Goal: Task Accomplishment & Management: Use online tool/utility

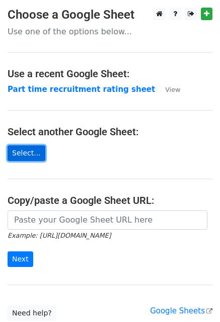
click at [24, 153] on link "Select..." at bounding box center [27, 153] width 38 height 16
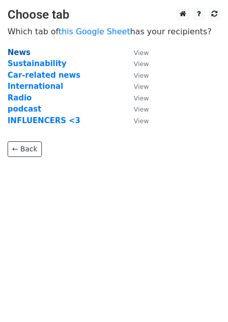
click at [21, 50] on strong "News" at bounding box center [19, 52] width 23 height 9
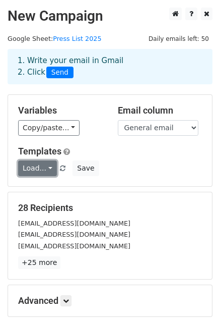
click at [31, 167] on link "Load..." at bounding box center [37, 168] width 39 height 16
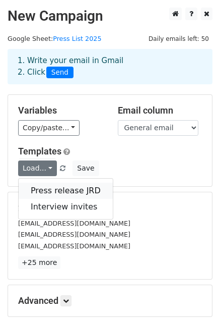
click at [47, 191] on link "Press release JRD" at bounding box center [66, 191] width 94 height 16
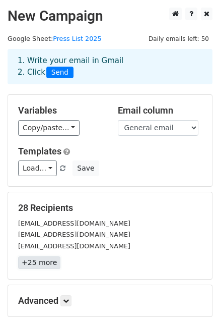
click at [34, 261] on link "+25 more" at bounding box center [39, 262] width 42 height 13
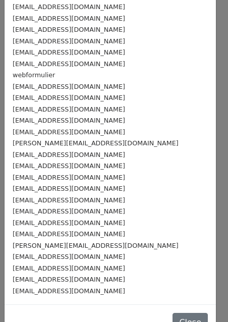
scroll to position [86, 0]
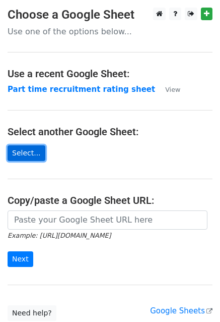
click at [12, 155] on link "Select..." at bounding box center [27, 153] width 38 height 16
click at [32, 149] on link "Select..." at bounding box center [27, 153] width 38 height 16
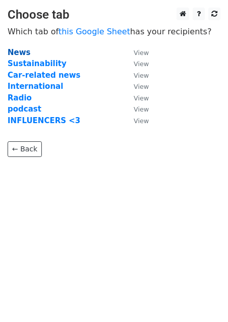
click at [15, 49] on strong "News" at bounding box center [19, 52] width 23 height 9
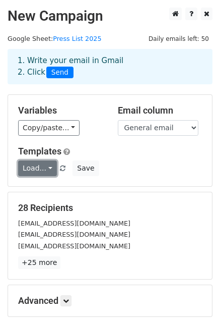
click at [34, 173] on link "Load..." at bounding box center [37, 168] width 39 height 16
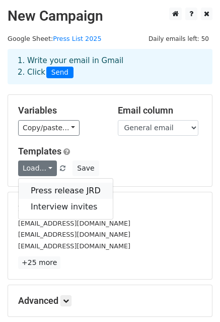
click at [40, 189] on link "Press release JRD" at bounding box center [66, 191] width 94 height 16
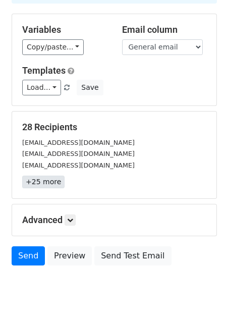
scroll to position [82, 0]
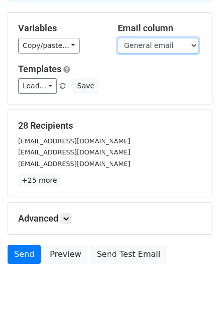
click at [150, 46] on select "Company Website General email Contact person Function Email adress Phone number…" at bounding box center [158, 46] width 81 height 16
click at [152, 43] on select "Company Website General email Contact person Function Email adress Phone number…" at bounding box center [158, 46] width 81 height 16
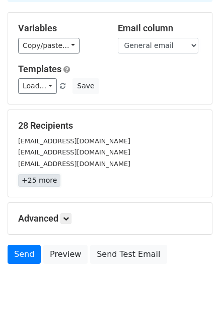
click at [38, 181] on link "+25 more" at bounding box center [39, 180] width 42 height 13
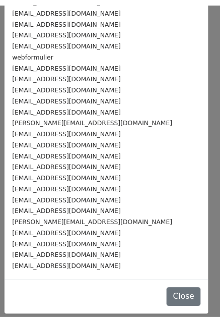
scroll to position [0, 0]
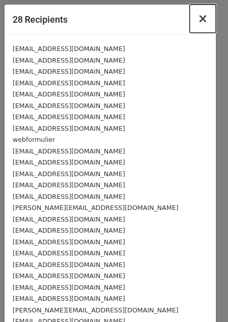
click at [198, 18] on span "×" at bounding box center [203, 19] width 10 height 14
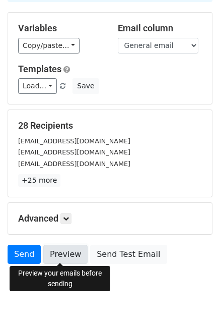
click at [60, 254] on link "Preview" at bounding box center [65, 254] width 44 height 19
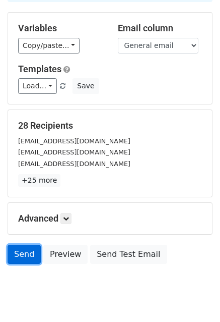
click at [16, 251] on link "Send" at bounding box center [24, 254] width 33 height 19
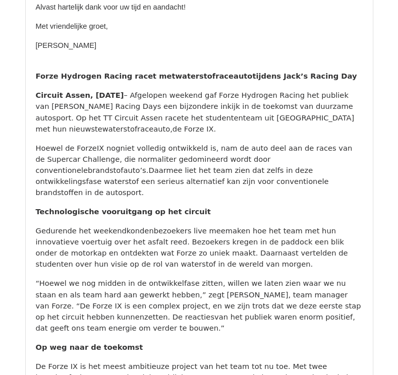
scroll to position [358, 0]
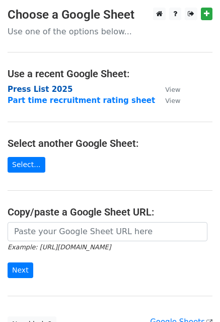
click at [32, 91] on strong "Press List 2025" at bounding box center [40, 89] width 65 height 9
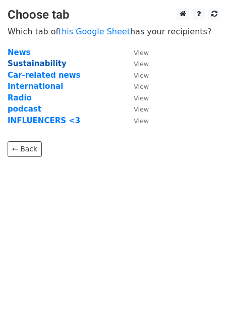
click at [24, 62] on strong "Sustainability" at bounding box center [37, 63] width 59 height 9
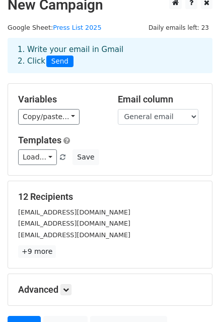
scroll to position [12, 0]
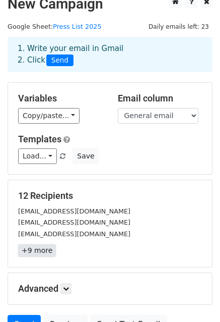
click at [44, 250] on link "+9 more" at bounding box center [37, 250] width 38 height 13
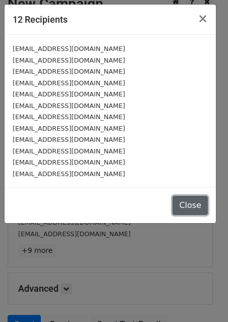
click at [185, 206] on button "Close" at bounding box center [189, 205] width 35 height 19
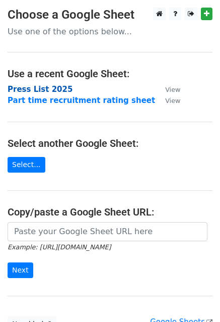
click at [37, 88] on strong "Press List 2025" at bounding box center [40, 89] width 65 height 9
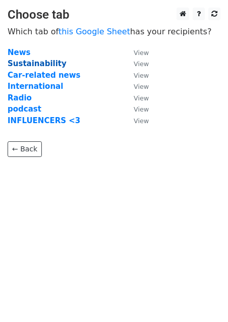
click at [25, 63] on strong "Sustainability" at bounding box center [37, 63] width 59 height 9
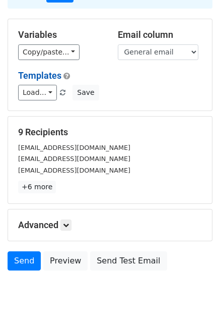
scroll to position [85, 0]
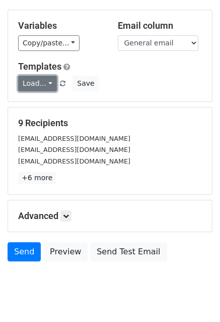
click at [41, 88] on link "Load..." at bounding box center [37, 84] width 39 height 16
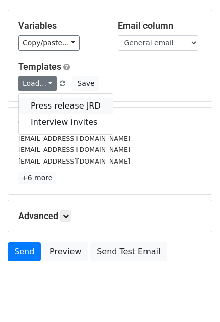
click at [50, 102] on link "Press release JRD" at bounding box center [66, 106] width 94 height 16
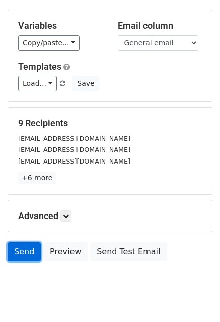
click at [24, 252] on link "Send" at bounding box center [24, 251] width 33 height 19
